Goal: Information Seeking & Learning: Find specific fact

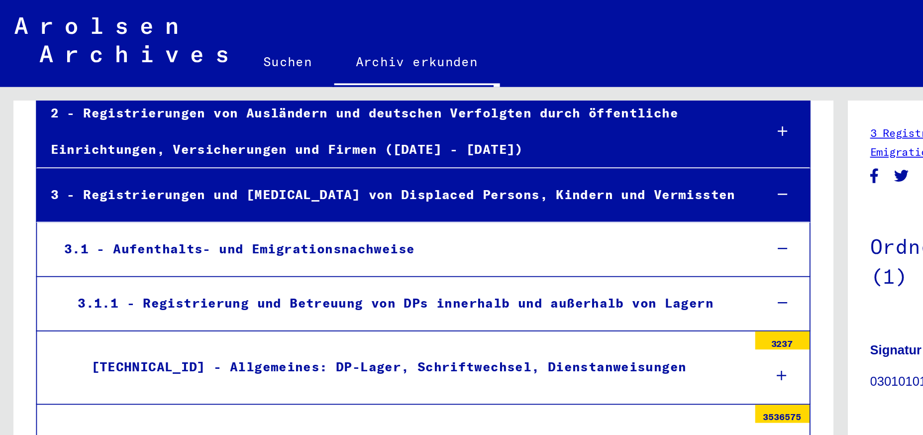
scroll to position [115, 0]
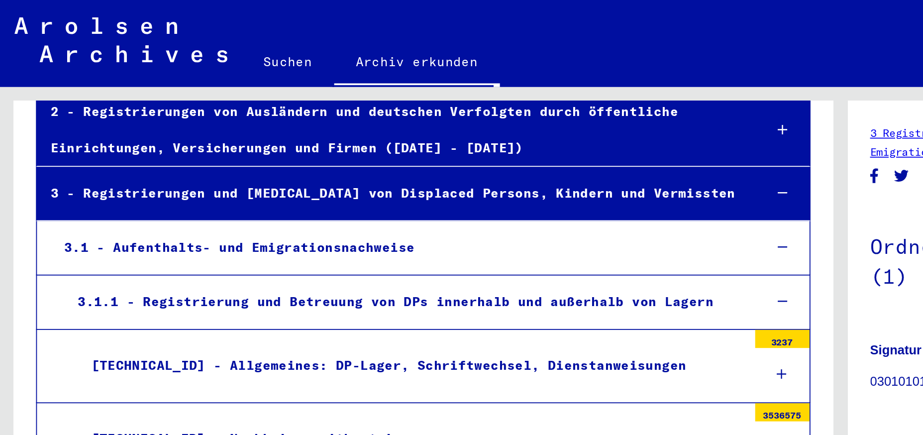
click at [199, 200] on div "[TECHNICAL_ID] - Allgemeines: DP-Lager, Schriftwechsel, Dienstanweisungen" at bounding box center [226, 200] width 367 height 19
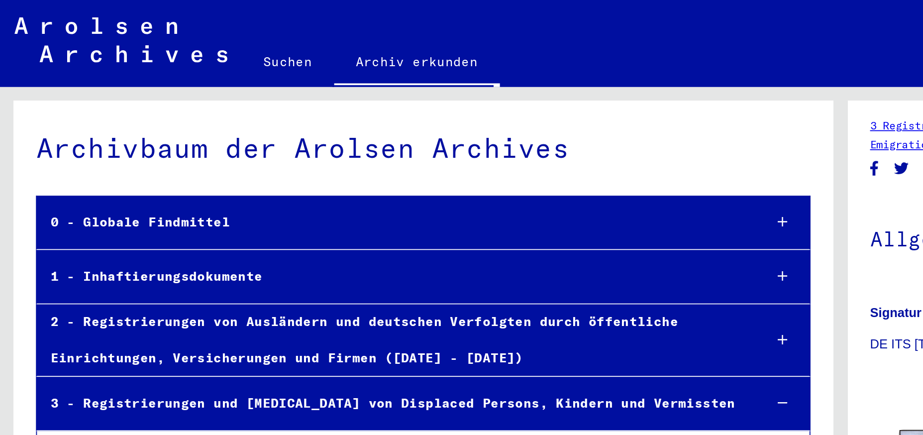
click at [191, 31] on link "Archiv erkunden" at bounding box center [229, 35] width 91 height 26
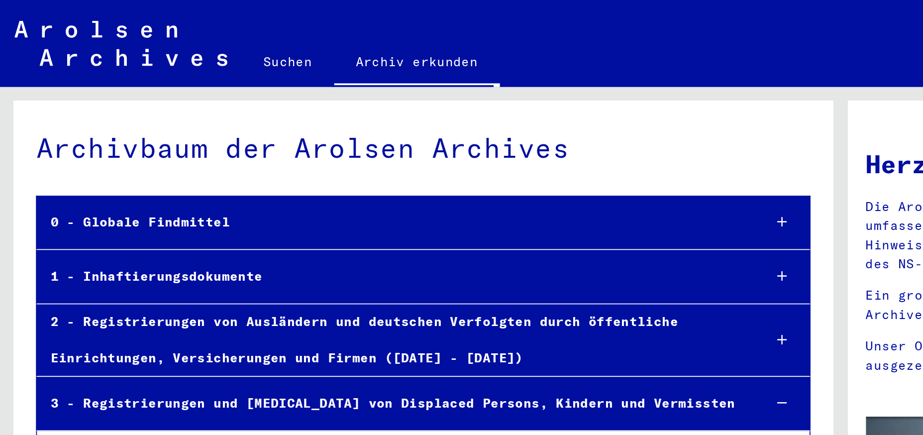
click at [162, 32] on link "Suchen" at bounding box center [158, 34] width 51 height 24
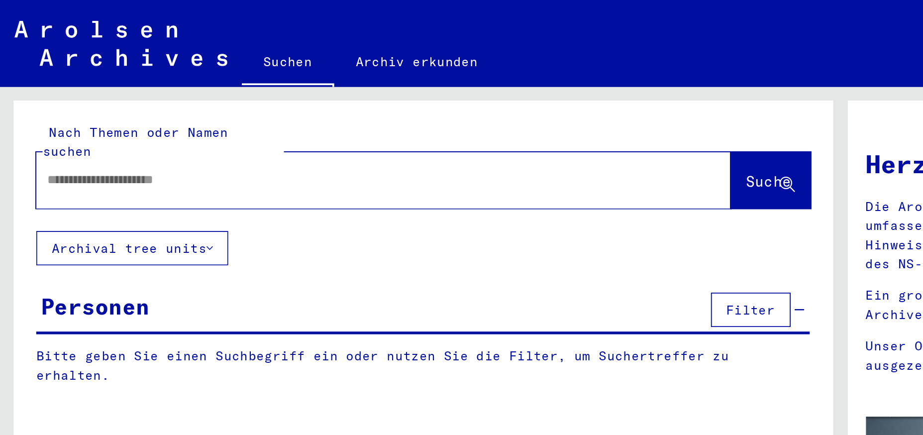
click at [135, 94] on input "text" at bounding box center [199, 99] width 346 height 10
type input "**********"
click at [426, 95] on span "Suche" at bounding box center [422, 100] width 25 height 10
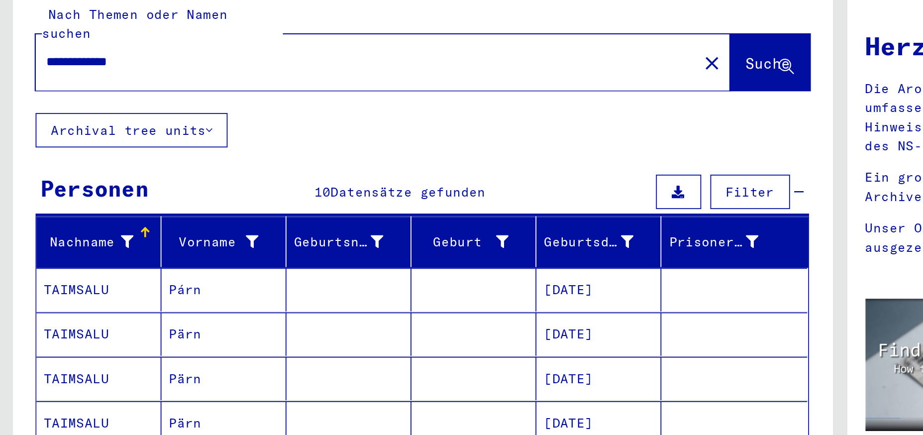
scroll to position [3, 0]
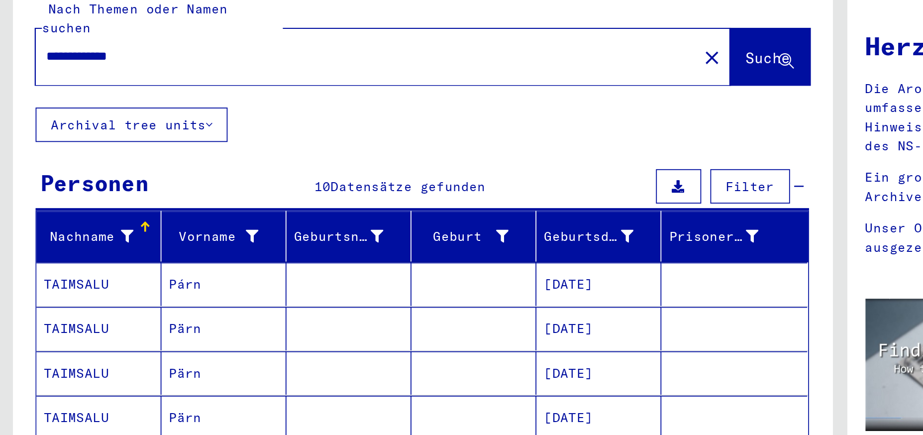
click at [49, 234] on mat-cell "TAIMSALU" at bounding box center [54, 245] width 69 height 24
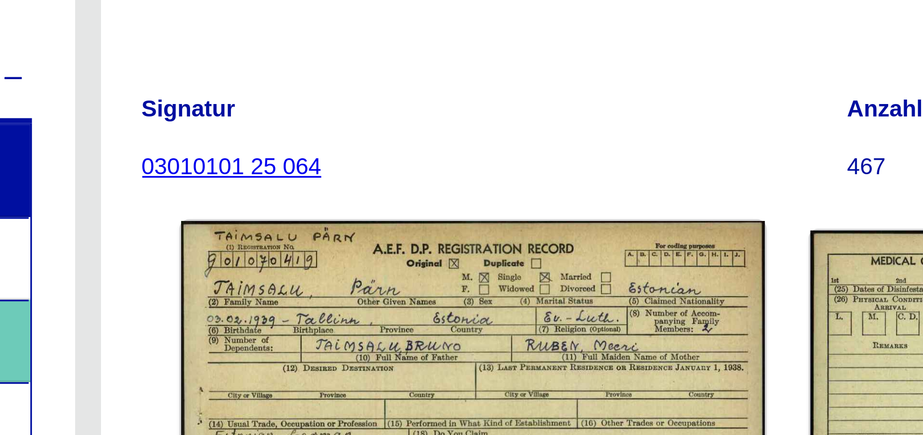
scroll to position [49, 0]
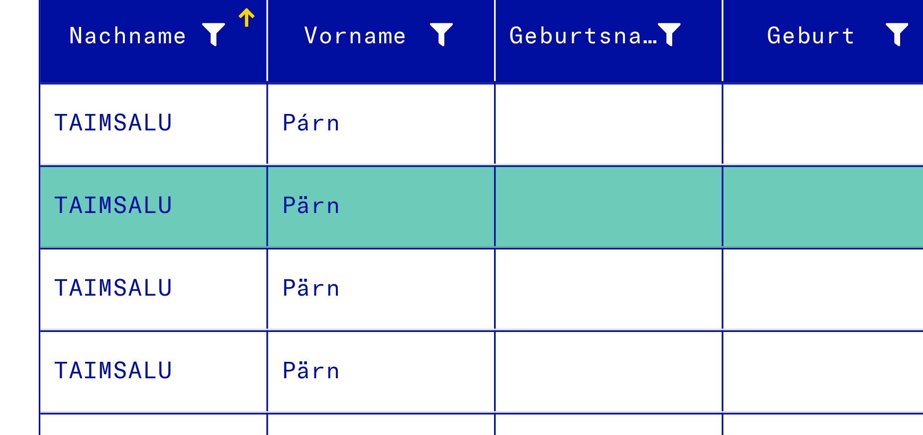
click at [50, 260] on mat-cell "TAIMSALU" at bounding box center [54, 271] width 69 height 24
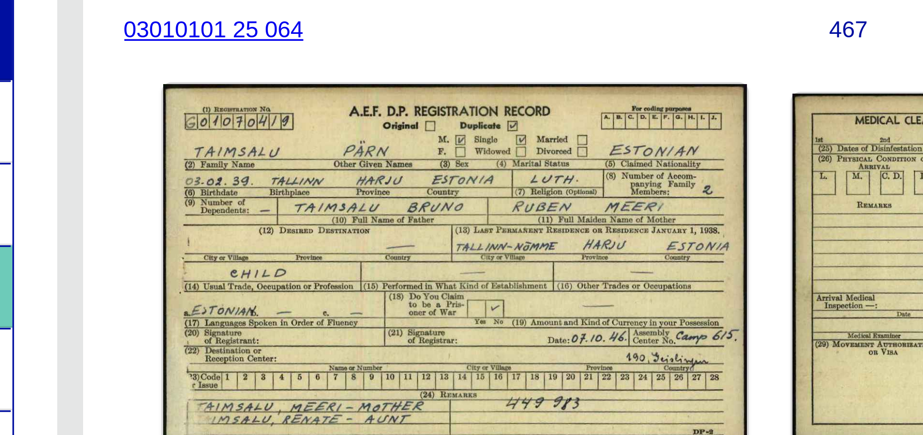
scroll to position [43, 0]
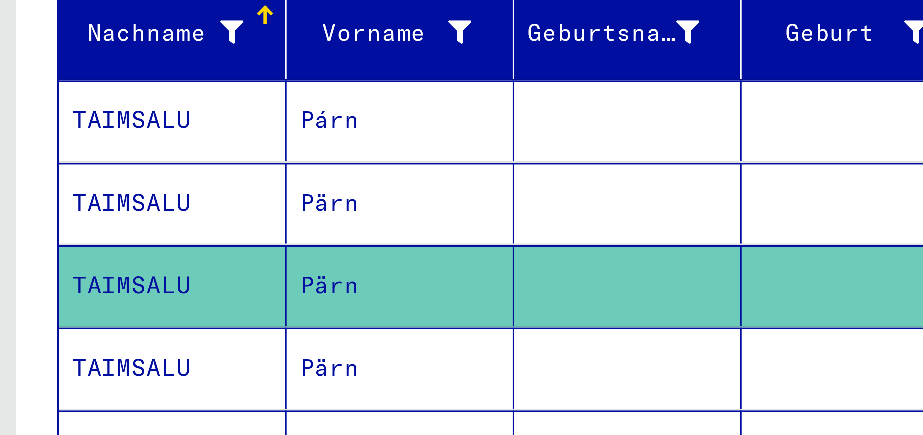
click at [54, 285] on mat-cell "TAIMSALU" at bounding box center [54, 296] width 69 height 24
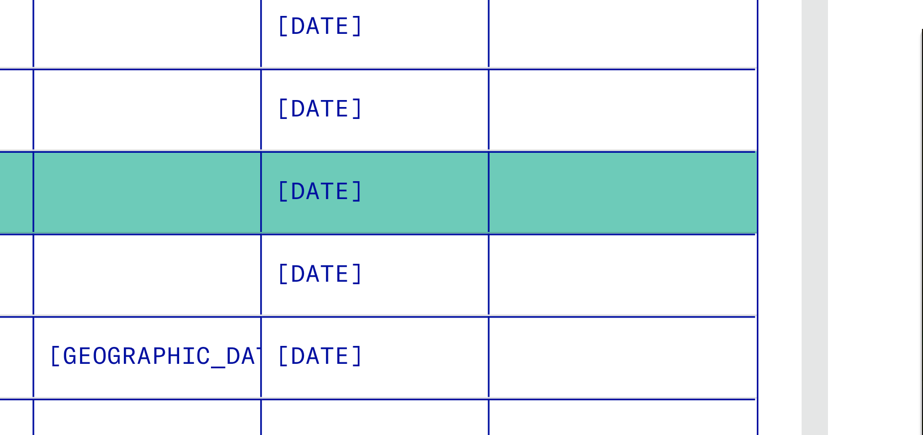
scroll to position [57, 0]
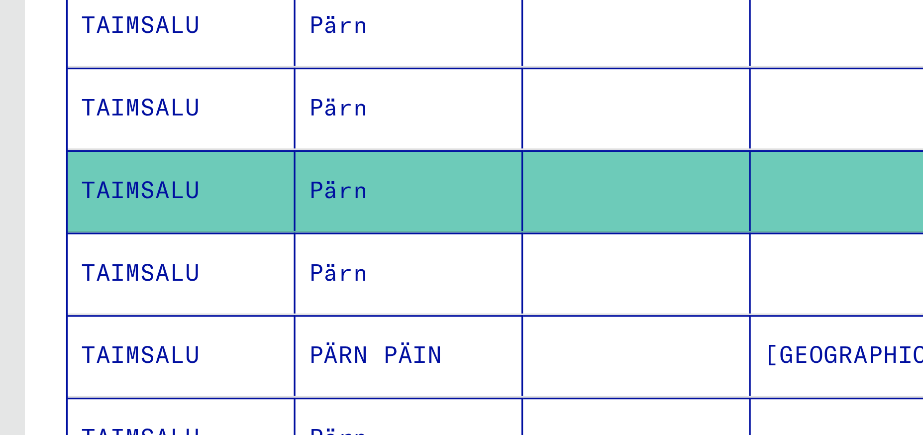
click at [34, 256] on mat-cell "TAIMSALU" at bounding box center [54, 267] width 69 height 24
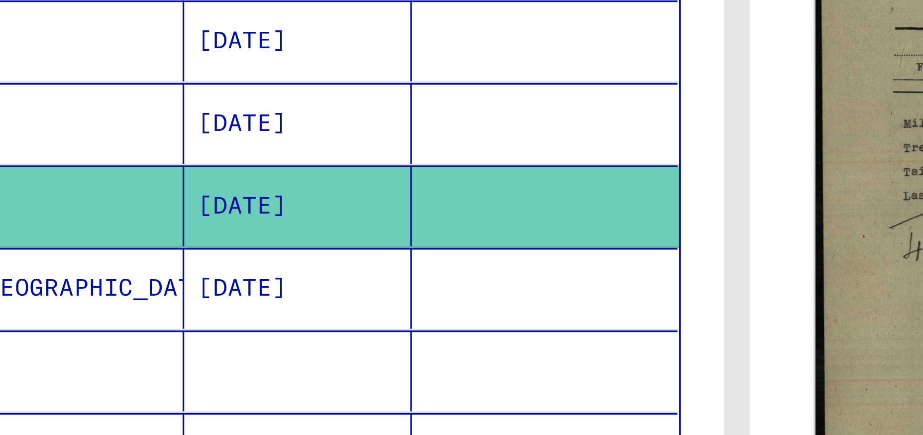
scroll to position [102, 0]
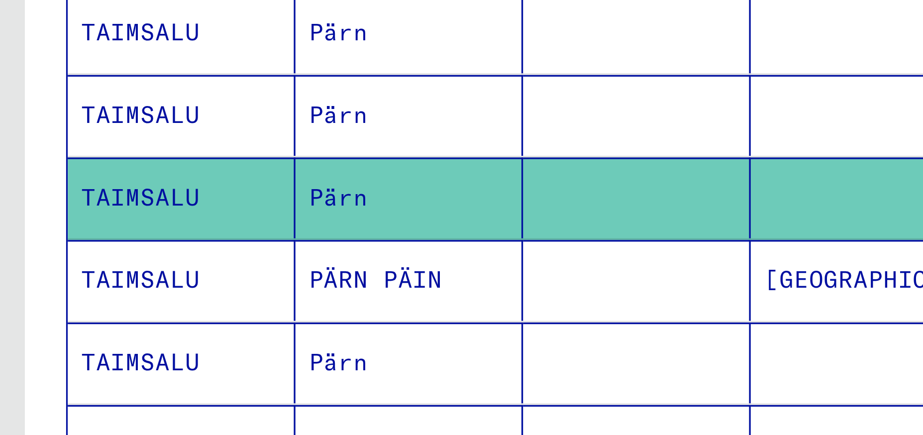
click at [48, 234] on mat-cell "TAIMSALU" at bounding box center [54, 246] width 69 height 24
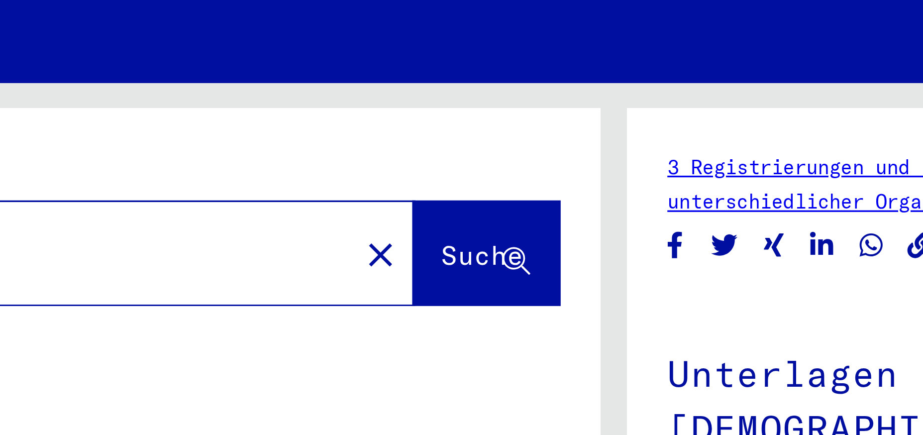
drag, startPoint x: 232, startPoint y: 243, endPoint x: 509, endPoint y: 104, distance: 309.5
click at [295, 336] on mat-cell "[GEOGRAPHIC_DATA]" at bounding box center [260, 348] width 69 height 24
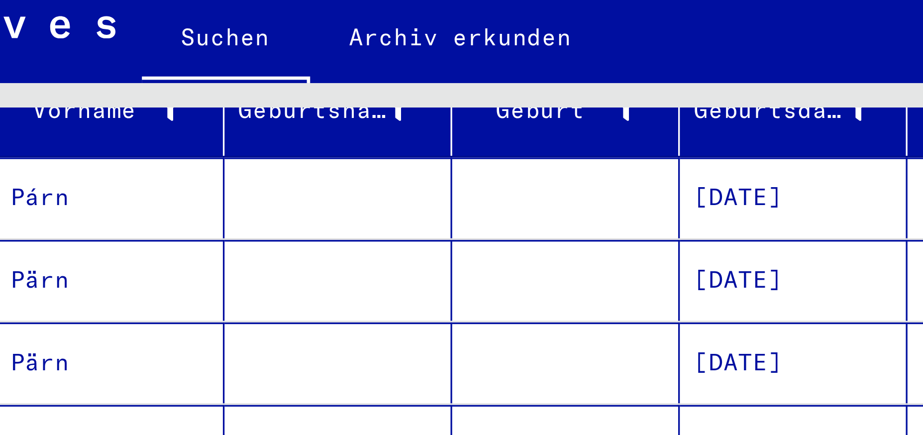
scroll to position [150, 0]
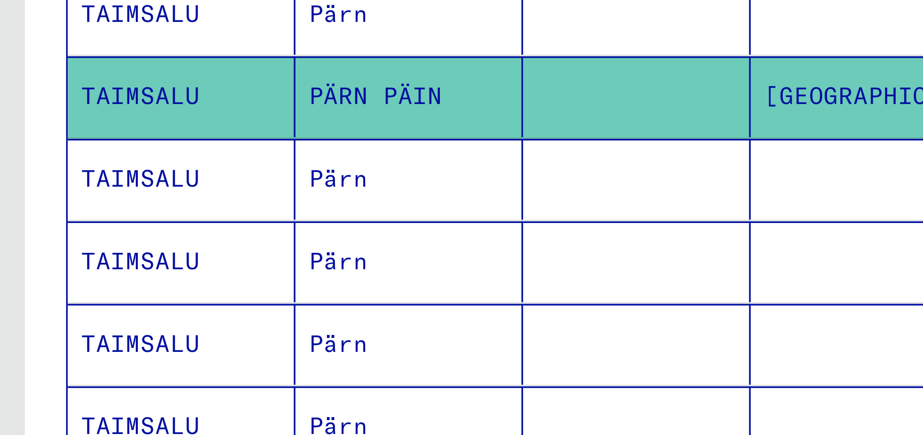
scroll to position [81, 0]
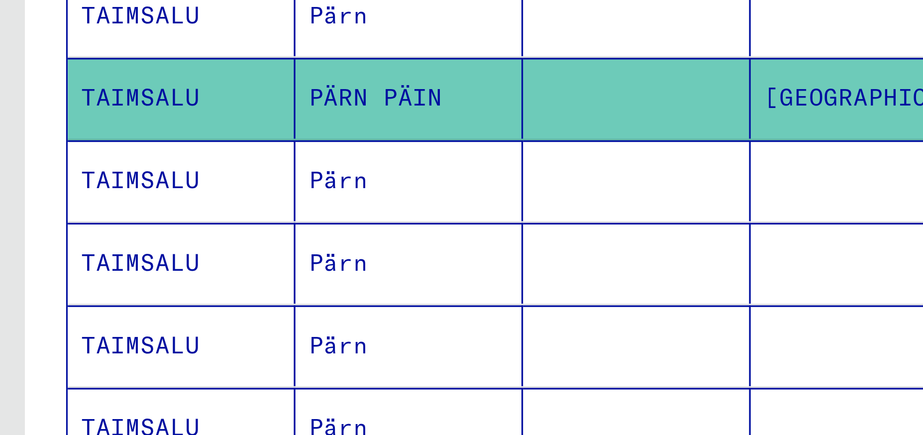
click at [48, 256] on mat-cell "TAIMSALU" at bounding box center [54, 267] width 69 height 24
click at [50, 256] on mat-cell "TAIMSALU" at bounding box center [54, 267] width 69 height 24
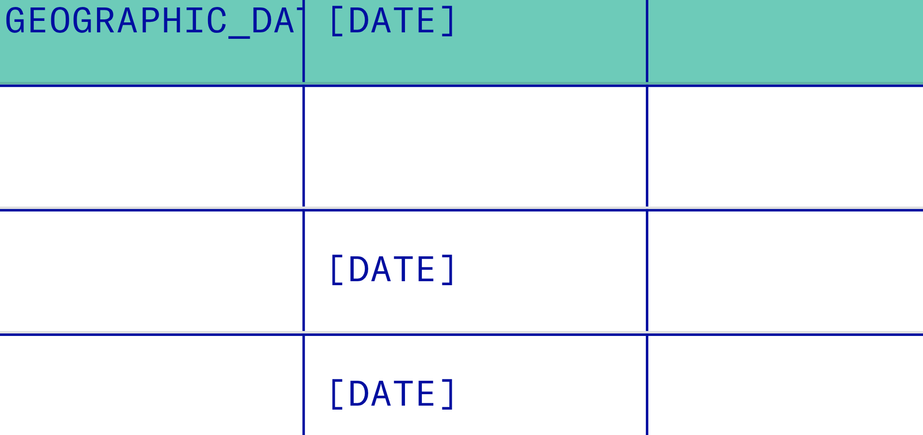
scroll to position [127, 0]
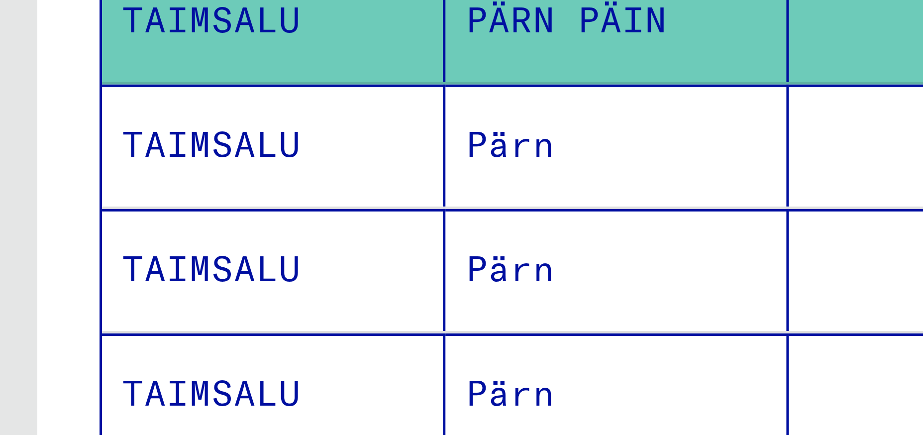
click at [42, 235] on mat-cell "TAIMSALU" at bounding box center [54, 246] width 69 height 24
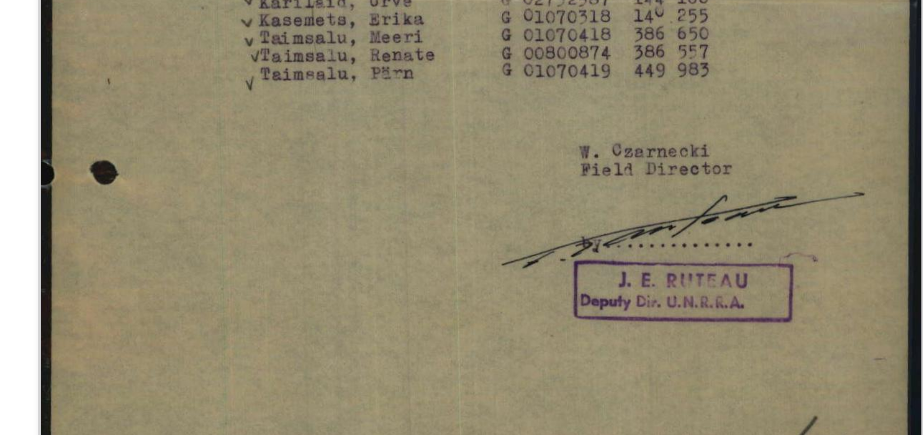
scroll to position [104, 0]
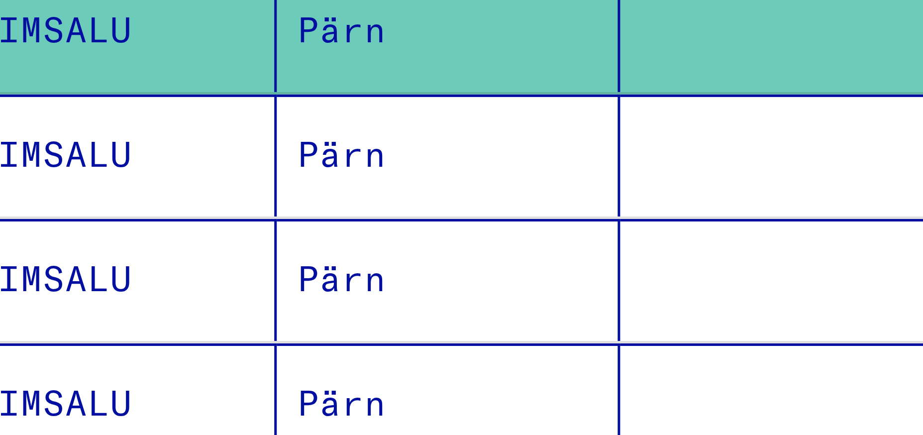
click at [51, 260] on mat-cell "TAIMSALU" at bounding box center [54, 271] width 69 height 24
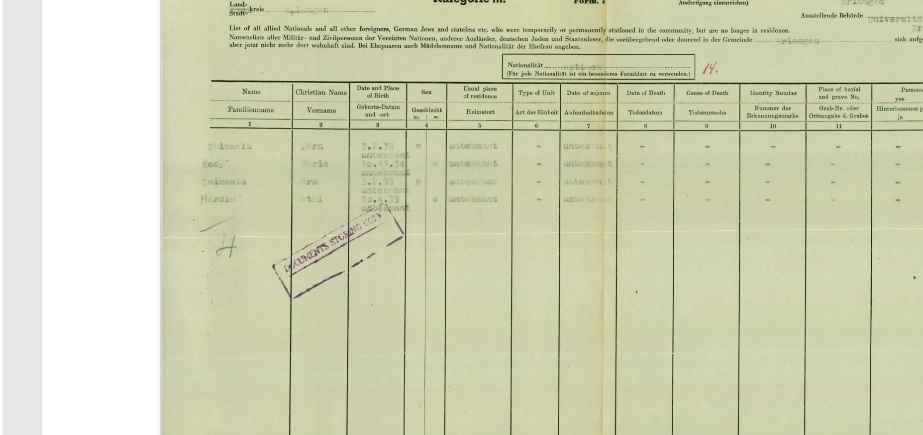
scroll to position [36, 0]
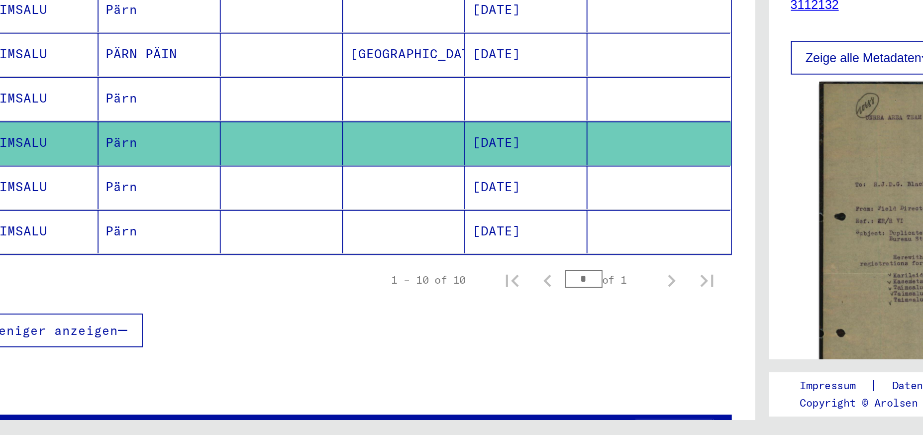
click at [50, 286] on mat-cell "TAIMSALU" at bounding box center [54, 296] width 69 height 24
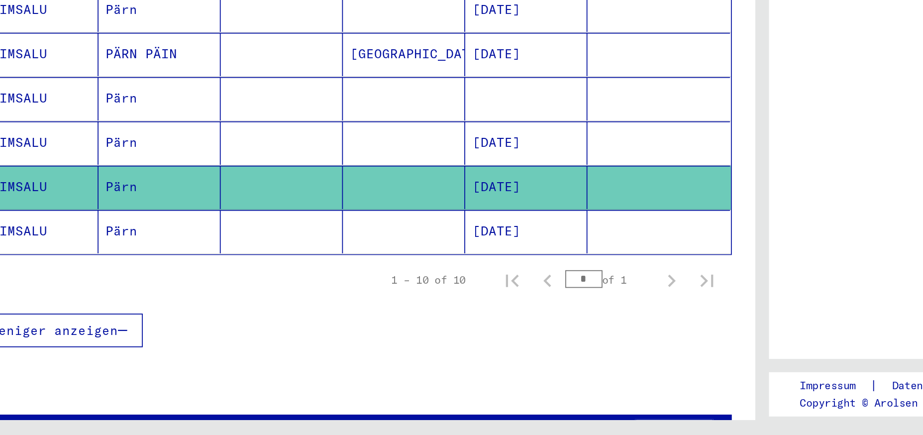
click at [52, 286] on mat-cell "TAIMSALU" at bounding box center [54, 296] width 69 height 24
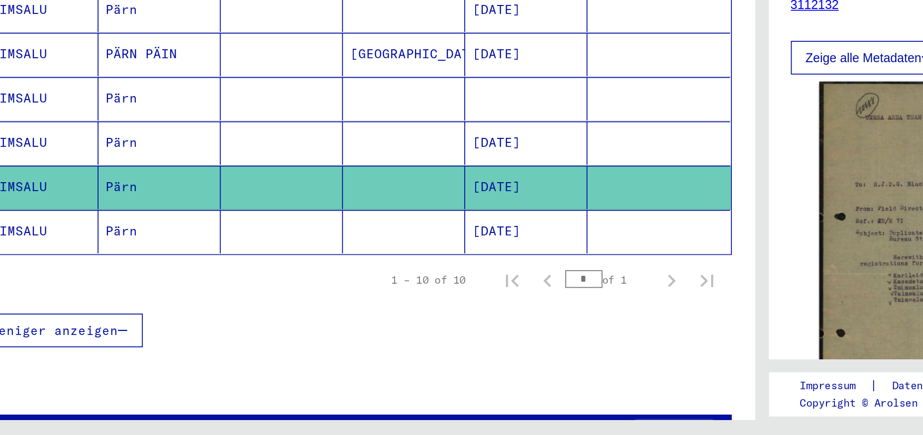
click at [44, 311] on mat-cell "TAIMSALU" at bounding box center [54, 320] width 69 height 24
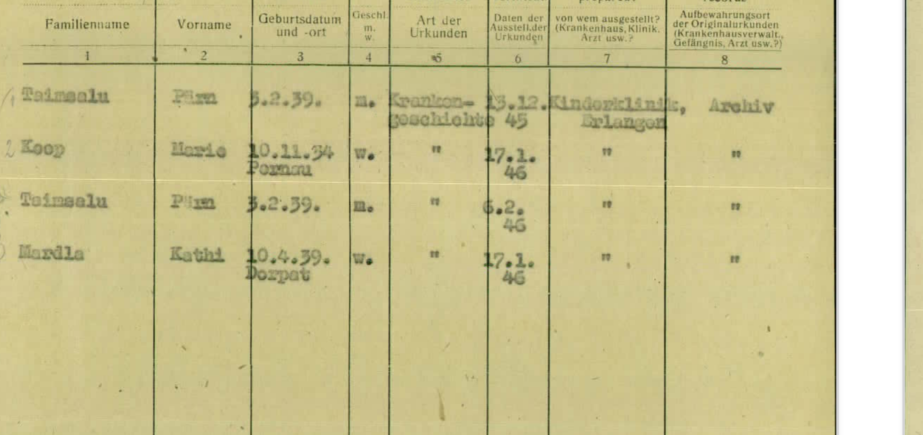
scroll to position [40, 0]
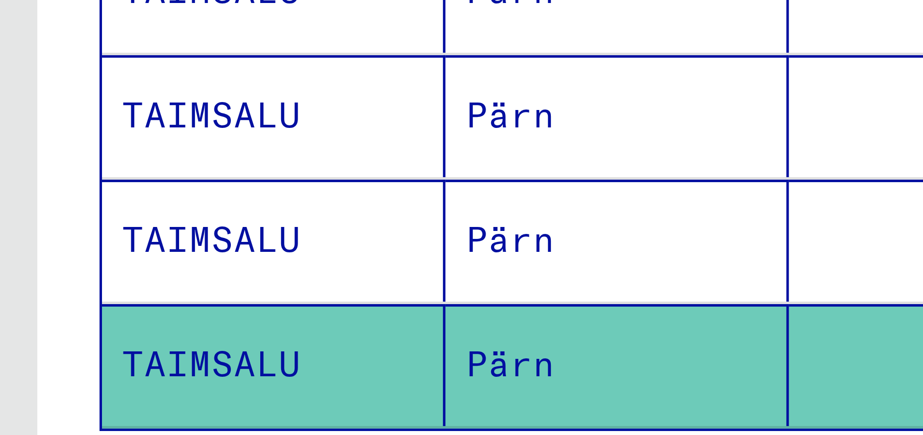
scroll to position [91, 0]
click at [50, 323] on mat-cell "TAIMSALU" at bounding box center [54, 332] width 69 height 24
